Goal: Navigation & Orientation: Find specific page/section

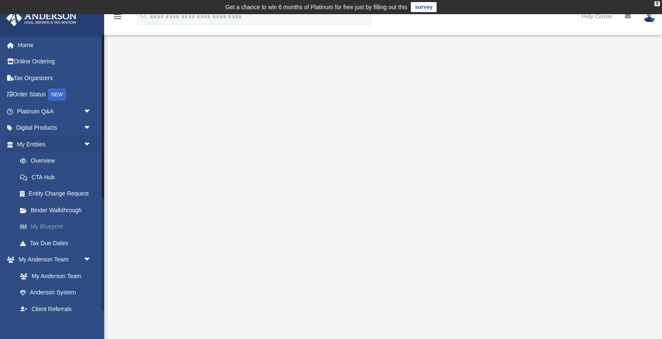
click at [49, 227] on link "My Blueprint" at bounding box center [58, 226] width 92 height 17
click at [49, 225] on link "My Blueprint" at bounding box center [58, 226] width 92 height 17
click at [57, 157] on link "Overview" at bounding box center [58, 160] width 92 height 17
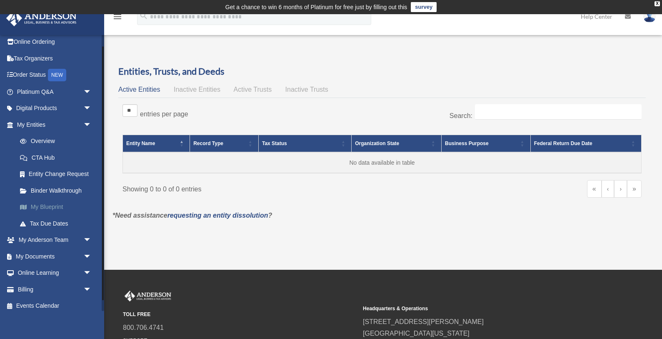
scroll to position [25, 0]
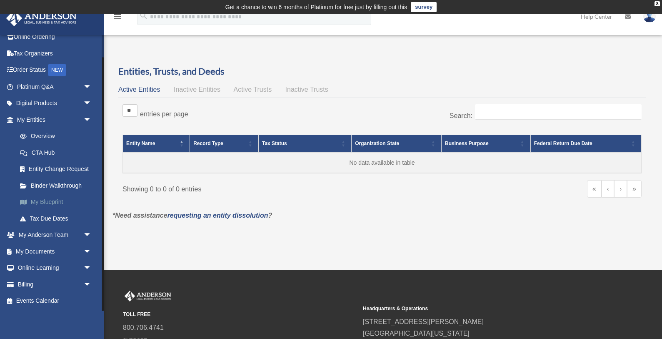
click at [60, 204] on link "My Blueprint" at bounding box center [58, 202] width 92 height 17
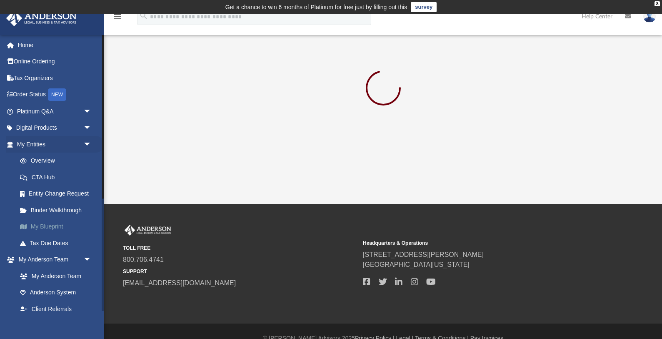
click at [52, 227] on link "My Blueprint" at bounding box center [58, 226] width 92 height 17
click at [50, 160] on link "Overview" at bounding box center [58, 160] width 92 height 17
